Goal: Task Accomplishment & Management: Manage account settings

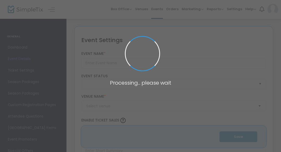
type input "[PERSON_NAME] Still [PERSON_NAME] Tour"
type textarea "[PERSON_NAME] Still [PERSON_NAME] Tour Join us for an unforgettable evening of …"
type input "8.208 %"
type input "Buy Tickets"
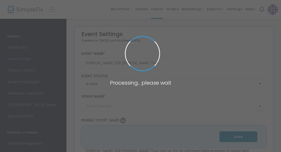
type input "[DEMOGRAPHIC_DATA] ([DEMOGRAPHIC_DATA])"
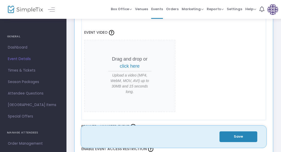
scroll to position [308, 0]
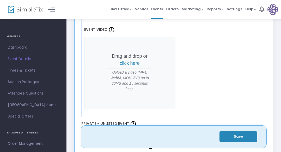
click at [26, 60] on span "Event Details" at bounding box center [33, 59] width 51 height 7
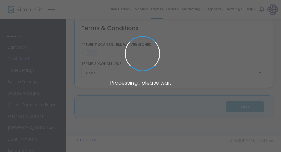
type input "[PERSON_NAME] Still [PERSON_NAME] Tour"
type textarea "[PERSON_NAME] Still [PERSON_NAME] Tour Join us for an unforgettable evening of …"
type input "8.208 %"
type input "Buy Tickets"
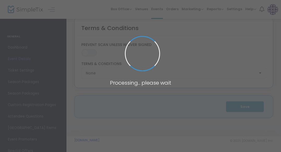
type input "[DEMOGRAPHIC_DATA] ([DEMOGRAPHIC_DATA])"
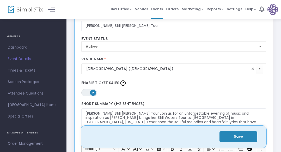
scroll to position [0, 0]
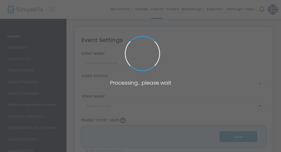
type input "[PERSON_NAME] Still [PERSON_NAME] Tour"
type textarea "[PERSON_NAME] Still [PERSON_NAME] Tour Join us for an unforgettable evening of …"
type input "8.271 %"
type input "Buy Tickets"
type input "[DEMOGRAPHIC_DATA] ([DEMOGRAPHIC_DATA])"
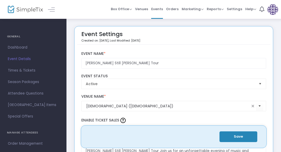
click at [273, 11] on img at bounding box center [273, 9] width 11 height 11
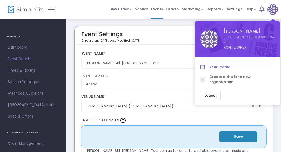
click at [222, 68] on span "Your Profile" at bounding box center [241, 66] width 65 height 5
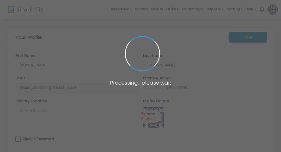
type input "[PHONE_NUMBER]"
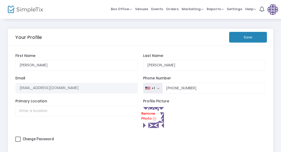
click at [27, 11] on img at bounding box center [25, 10] width 35 height 8
